Goal: Find specific page/section: Find specific page/section

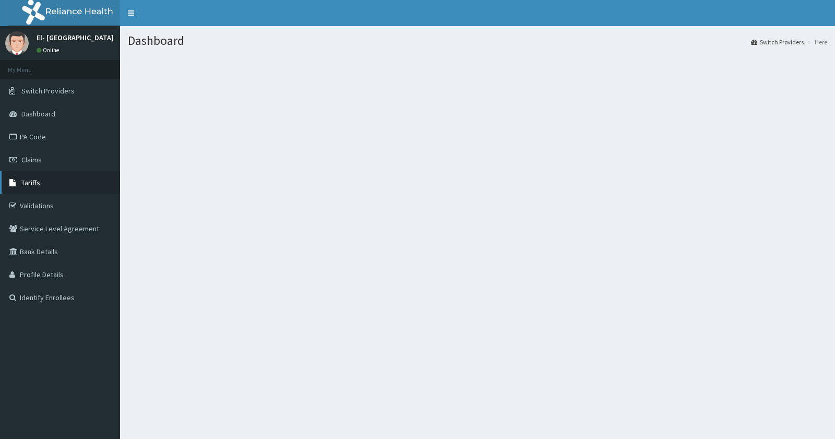
click at [60, 184] on link "Tariffs" at bounding box center [60, 182] width 120 height 23
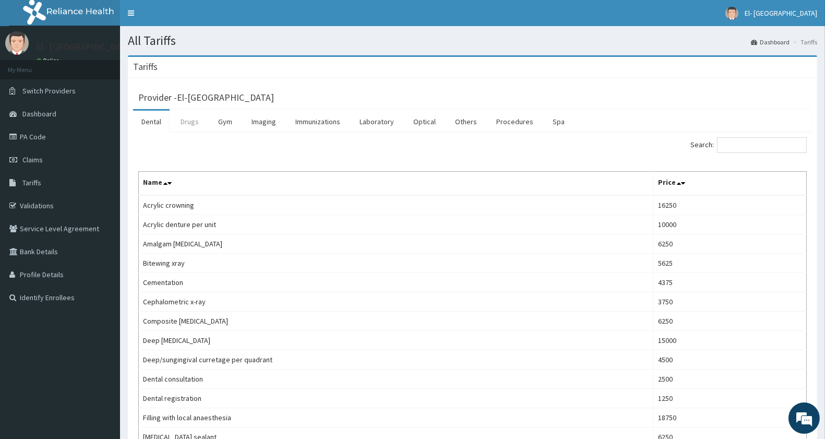
click at [187, 114] on link "Drugs" at bounding box center [189, 122] width 35 height 22
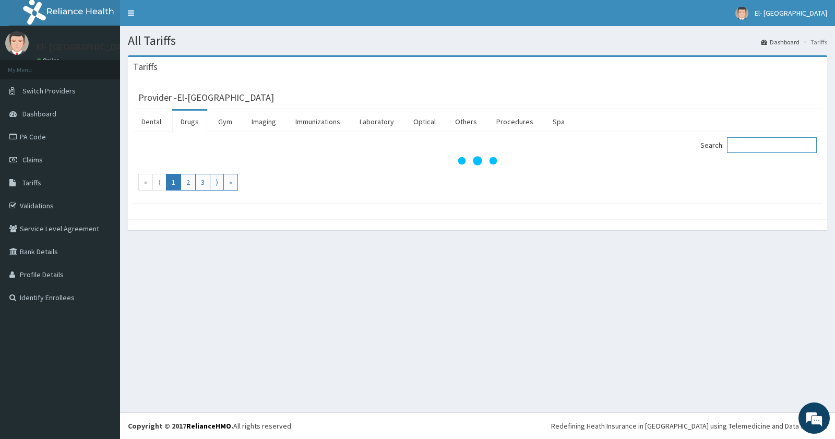
click at [756, 147] on input "Search:" at bounding box center [772, 145] width 90 height 16
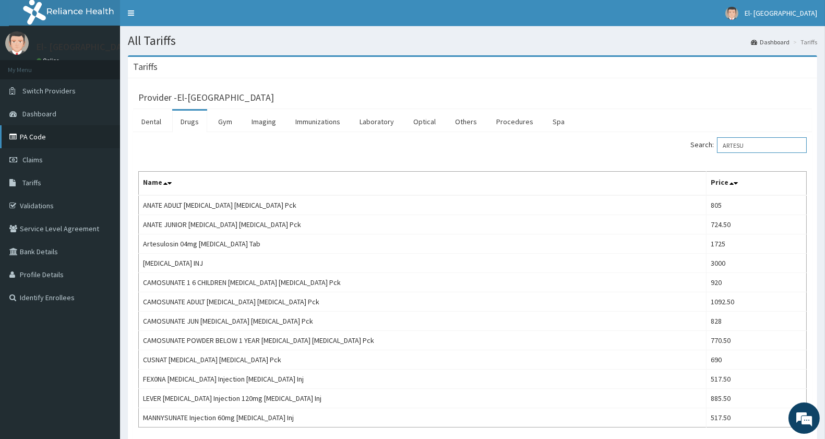
type input "ARTESU"
click at [61, 138] on link "PA Code" at bounding box center [60, 136] width 120 height 23
